Goal: Navigation & Orientation: Find specific page/section

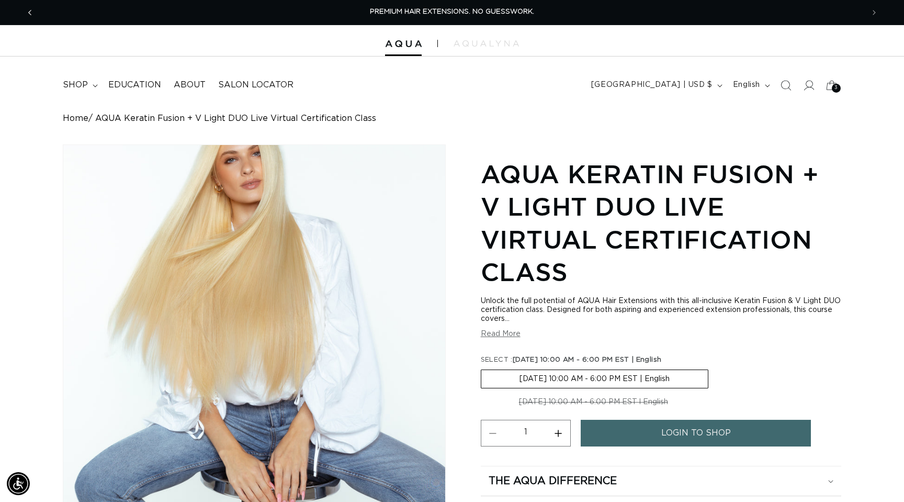
click at [35, 13] on span "Previous announcement" at bounding box center [30, 12] width 10 height 10
click at [404, 40] on img at bounding box center [403, 43] width 37 height 7
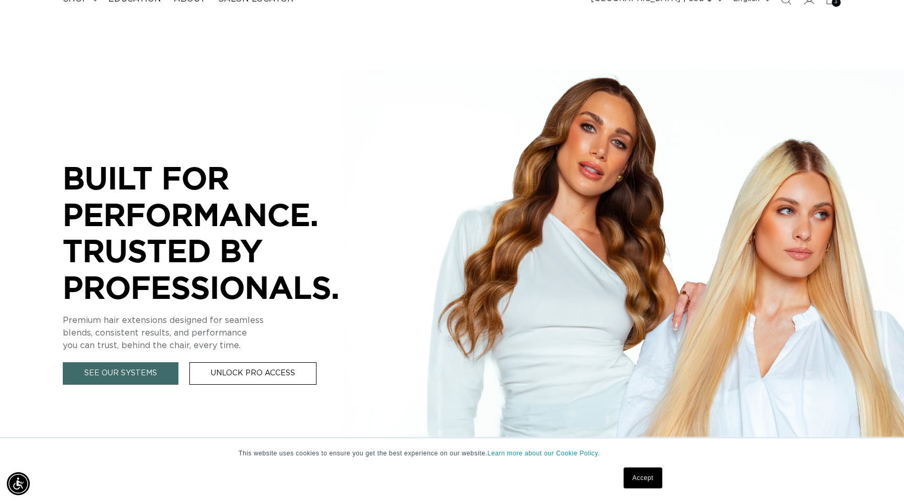
scroll to position [93, 0]
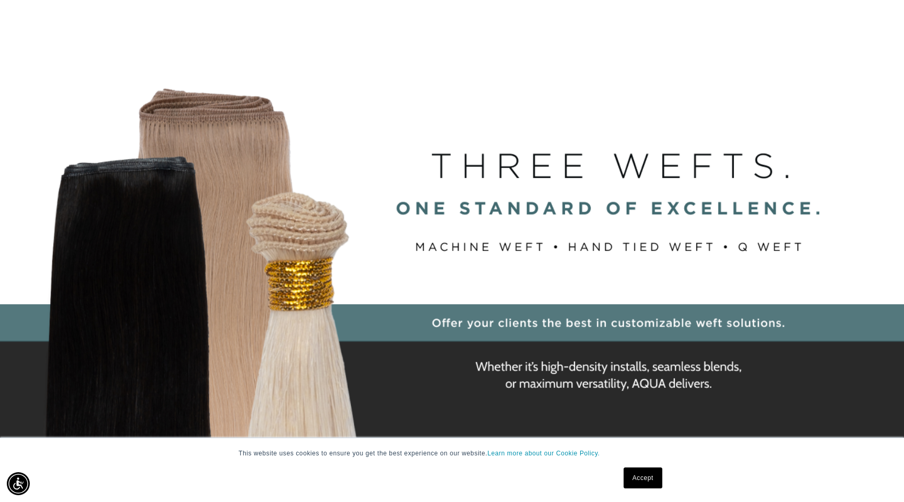
click at [642, 477] on link "Accept" at bounding box center [643, 477] width 39 height 21
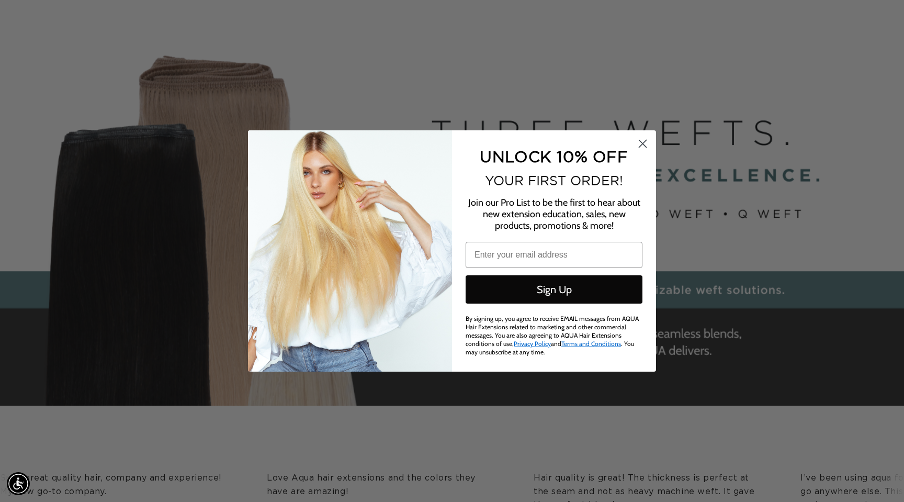
scroll to position [126, 0]
type input "[EMAIL_ADDRESS][DOMAIN_NAME]"
click at [642, 149] on circle "Close dialog" at bounding box center [642, 143] width 17 height 17
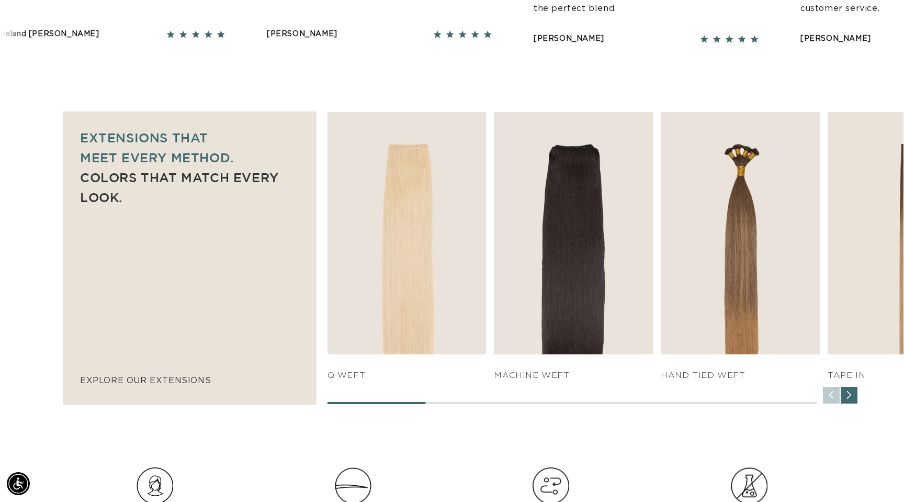
scroll to position [0, 830]
click at [846, 392] on div "Next slide" at bounding box center [849, 395] width 17 height 17
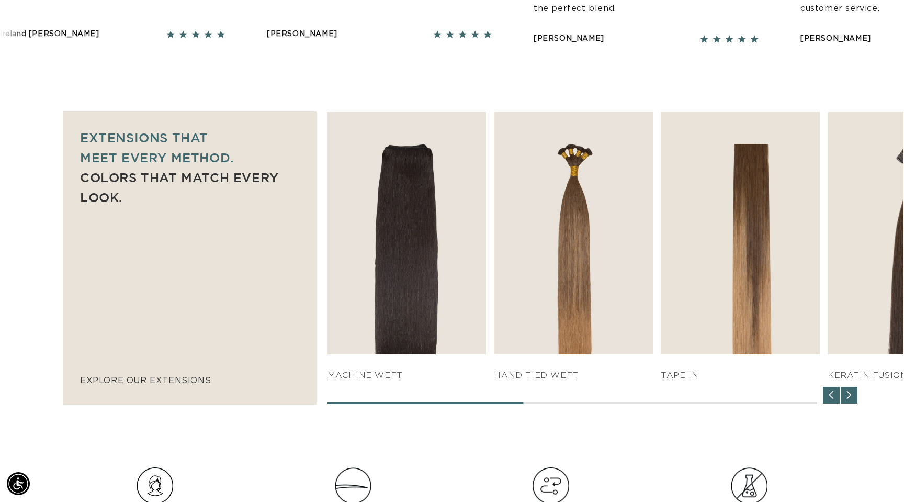
click at [846, 392] on div "Next slide" at bounding box center [849, 395] width 17 height 17
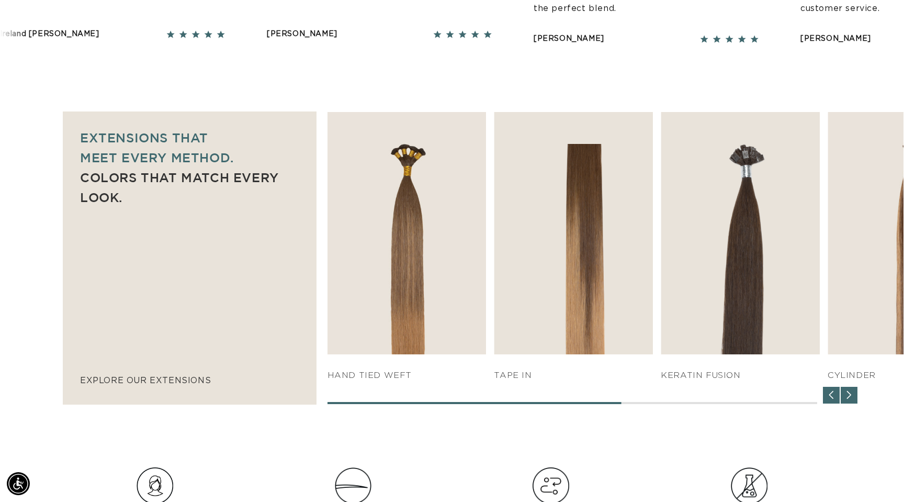
click at [846, 392] on div "Next slide" at bounding box center [849, 395] width 17 height 17
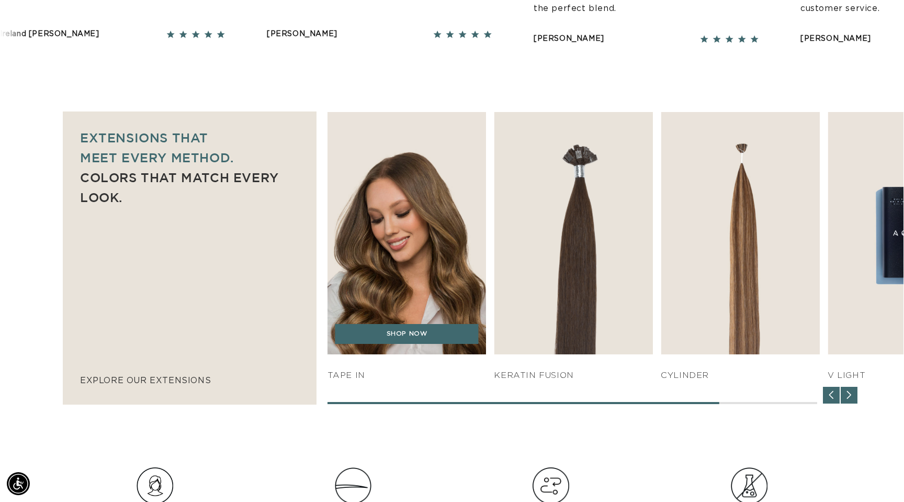
scroll to position [0, 1660]
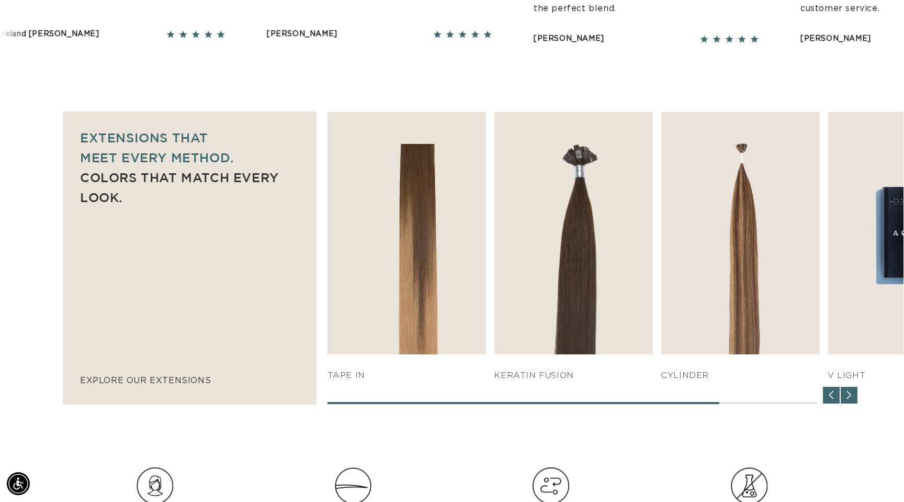
click at [854, 396] on div "Next slide" at bounding box center [849, 395] width 17 height 17
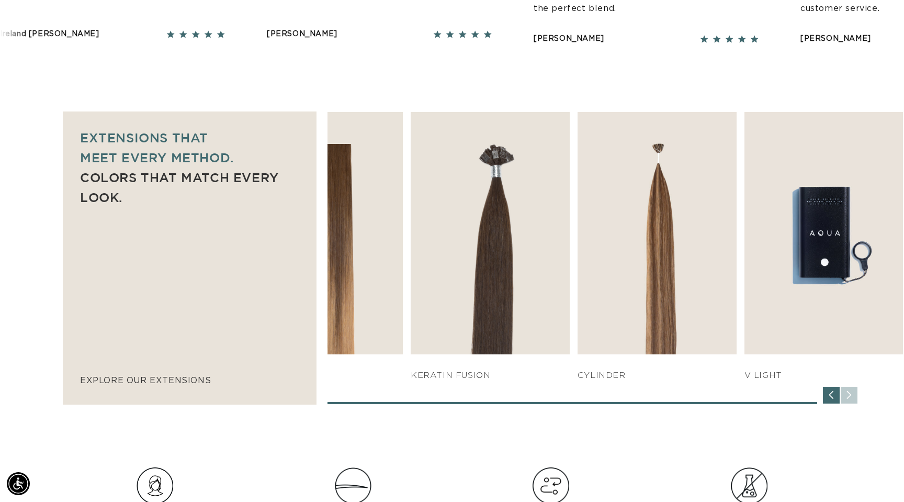
scroll to position [0, 0]
click at [854, 396] on div "SHOP NOW q weft SHOP NOW Machine Weft SHOP NOW" at bounding box center [616, 258] width 576 height 292
click at [824, 400] on div "Previous slide" at bounding box center [831, 395] width 17 height 17
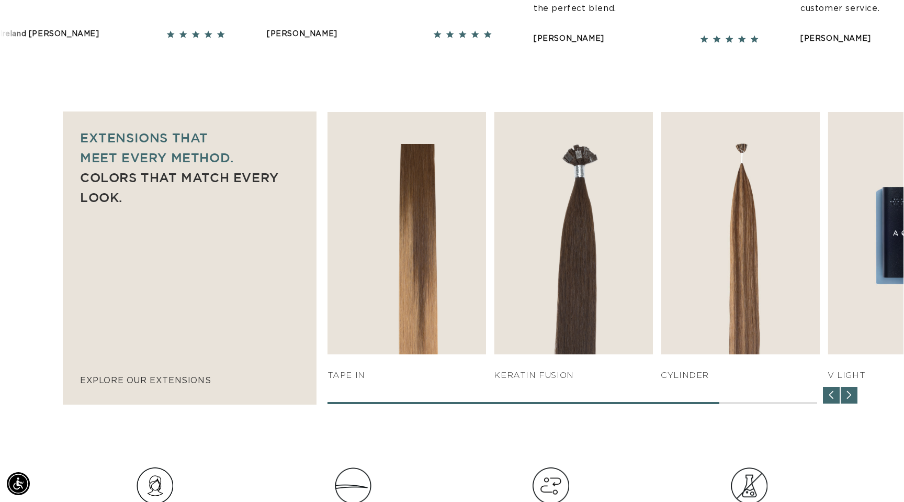
click at [824, 400] on div "Previous slide" at bounding box center [831, 395] width 17 height 17
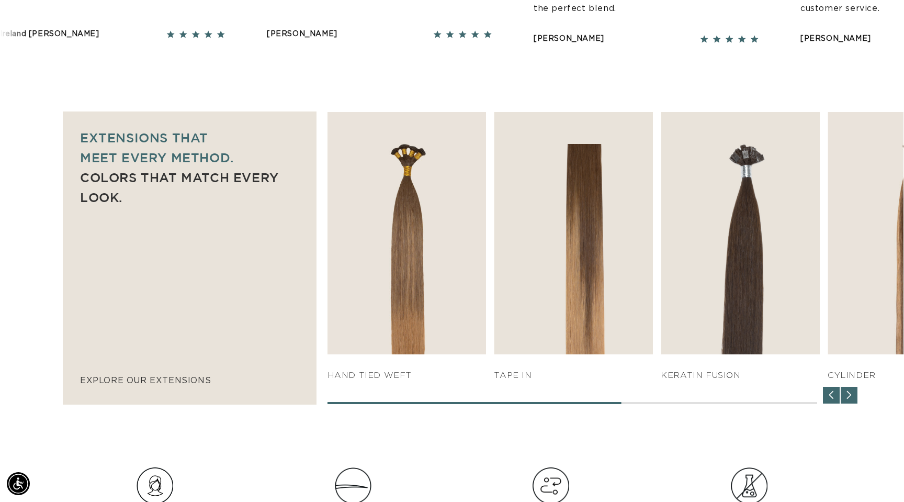
click at [824, 400] on div "Previous slide" at bounding box center [831, 395] width 17 height 17
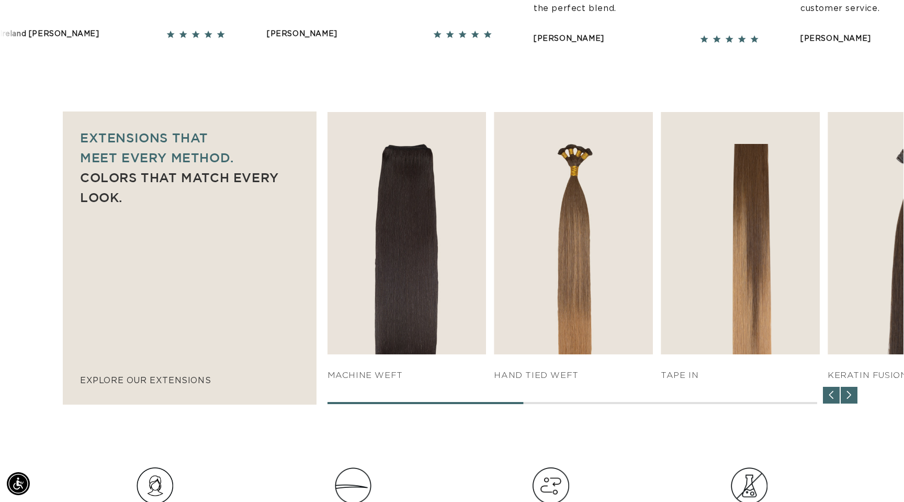
click at [824, 400] on div "Previous slide" at bounding box center [831, 395] width 17 height 17
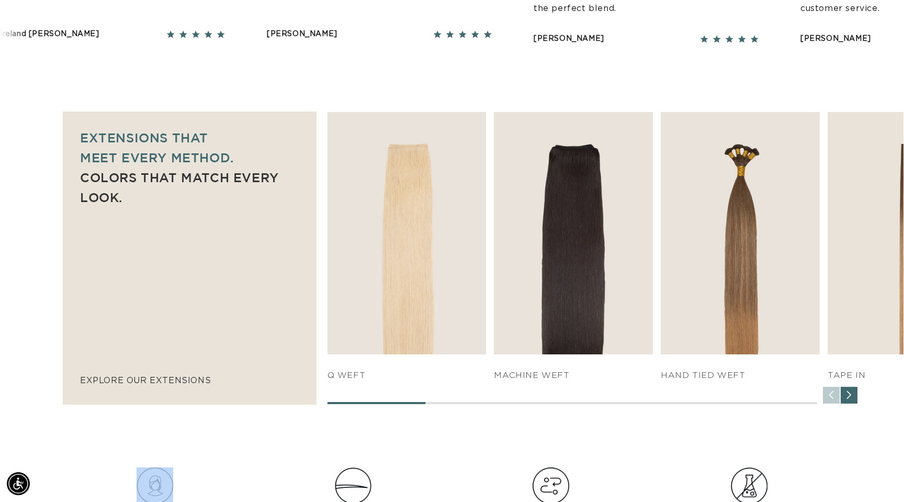
click at [824, 400] on div "SHOP NOW q weft SHOP NOW Machine Weft SHOP NOW" at bounding box center [616, 258] width 576 height 292
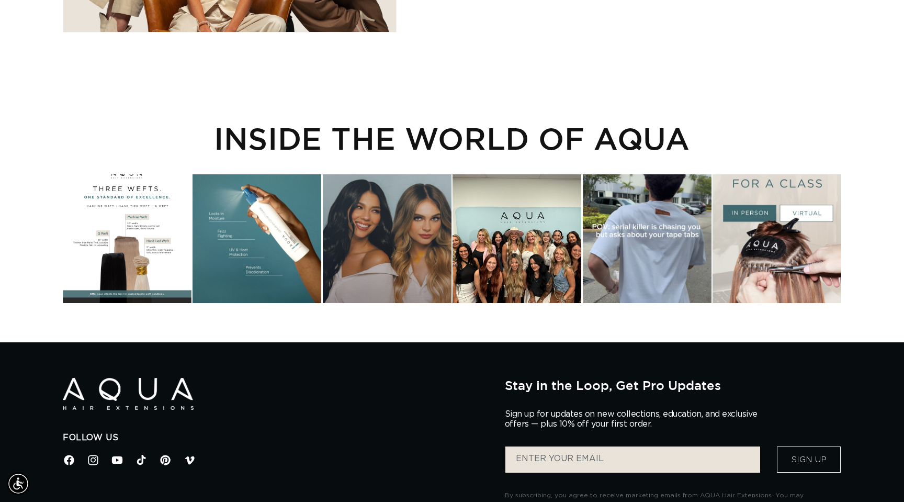
click at [261, 246] on div "Instagram post opens in a popup" at bounding box center [257, 238] width 129 height 129
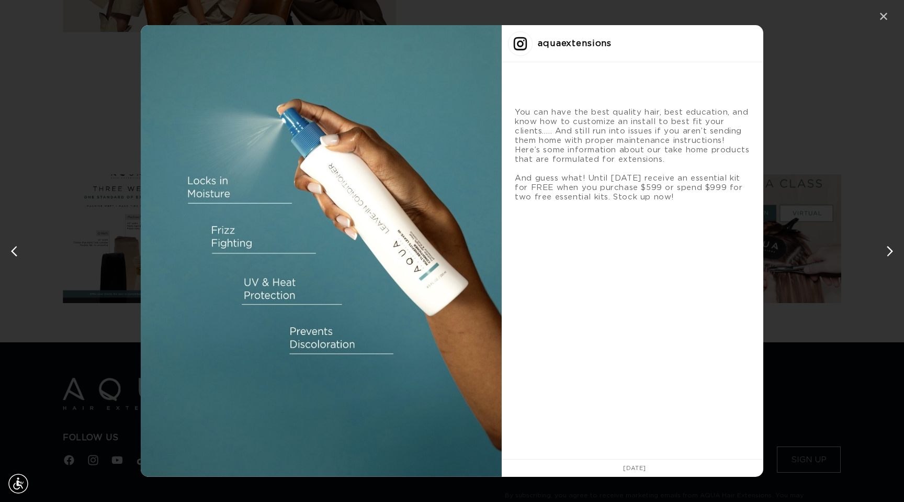
click at [880, 16] on div "✕" at bounding box center [884, 17] width 16 height 16
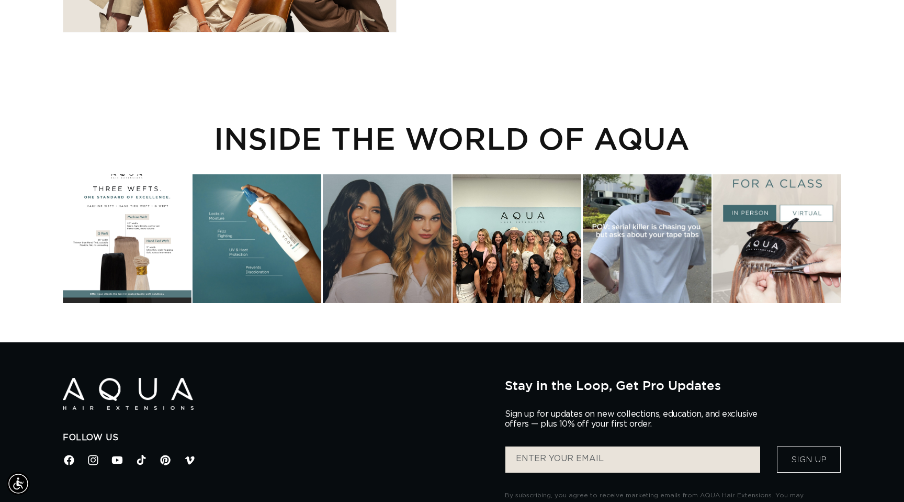
scroll to position [0, 830]
click at [777, 274] on div "Instagram post opens in a popup" at bounding box center [777, 238] width 129 height 129
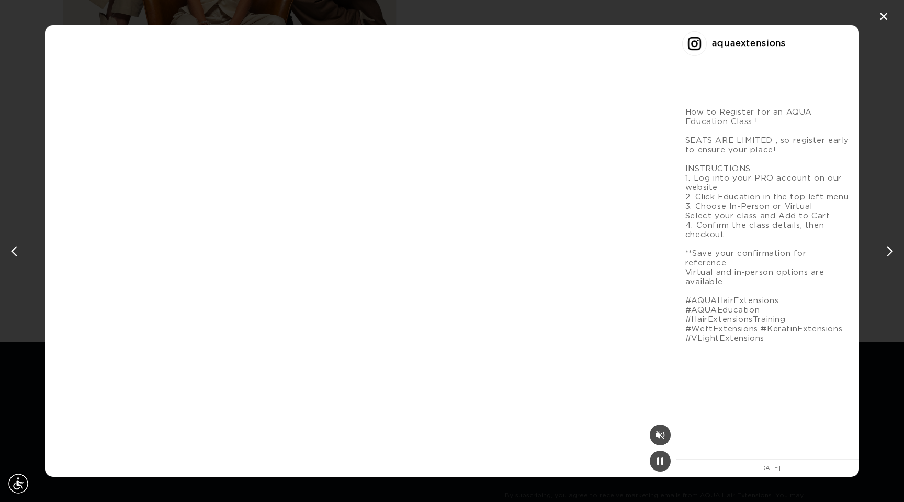
scroll to position [0, 1660]
click at [757, 75] on div "✕ aquaextensions How to Register for an AQUA Education Class ! SEATS ARE LIMITE…" at bounding box center [452, 251] width 904 height 502
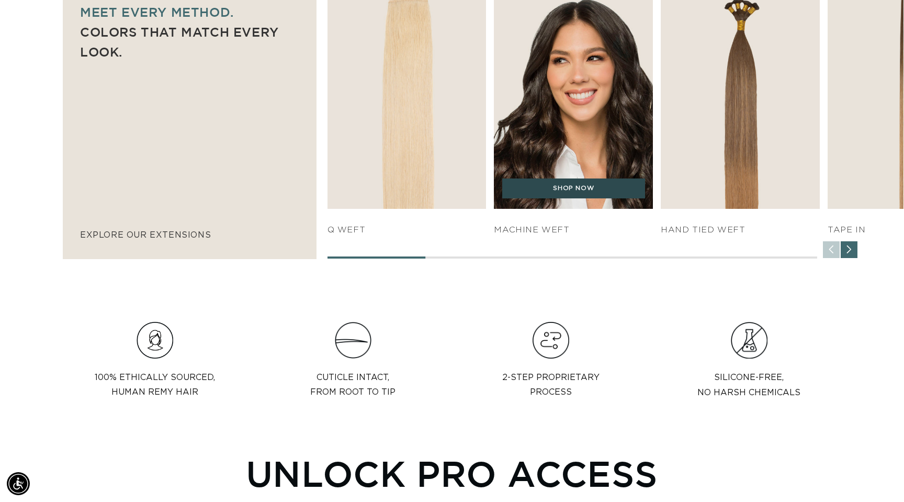
scroll to position [0, 830]
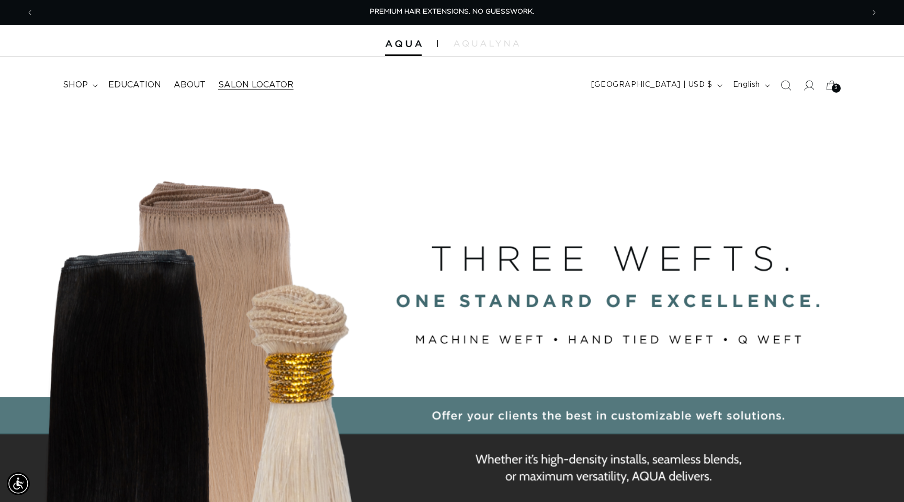
click at [245, 85] on span "Salon Locator" at bounding box center [255, 85] width 75 height 11
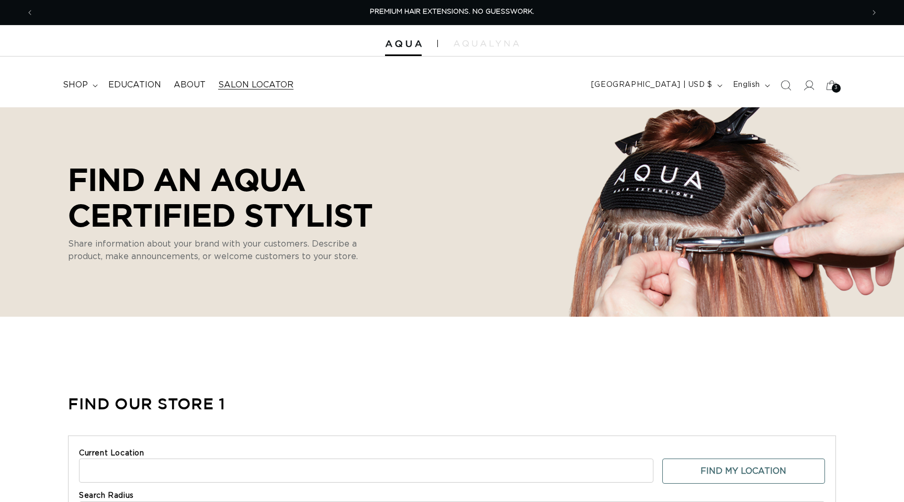
select select "m"
